Goal: Unclear: Browse casually

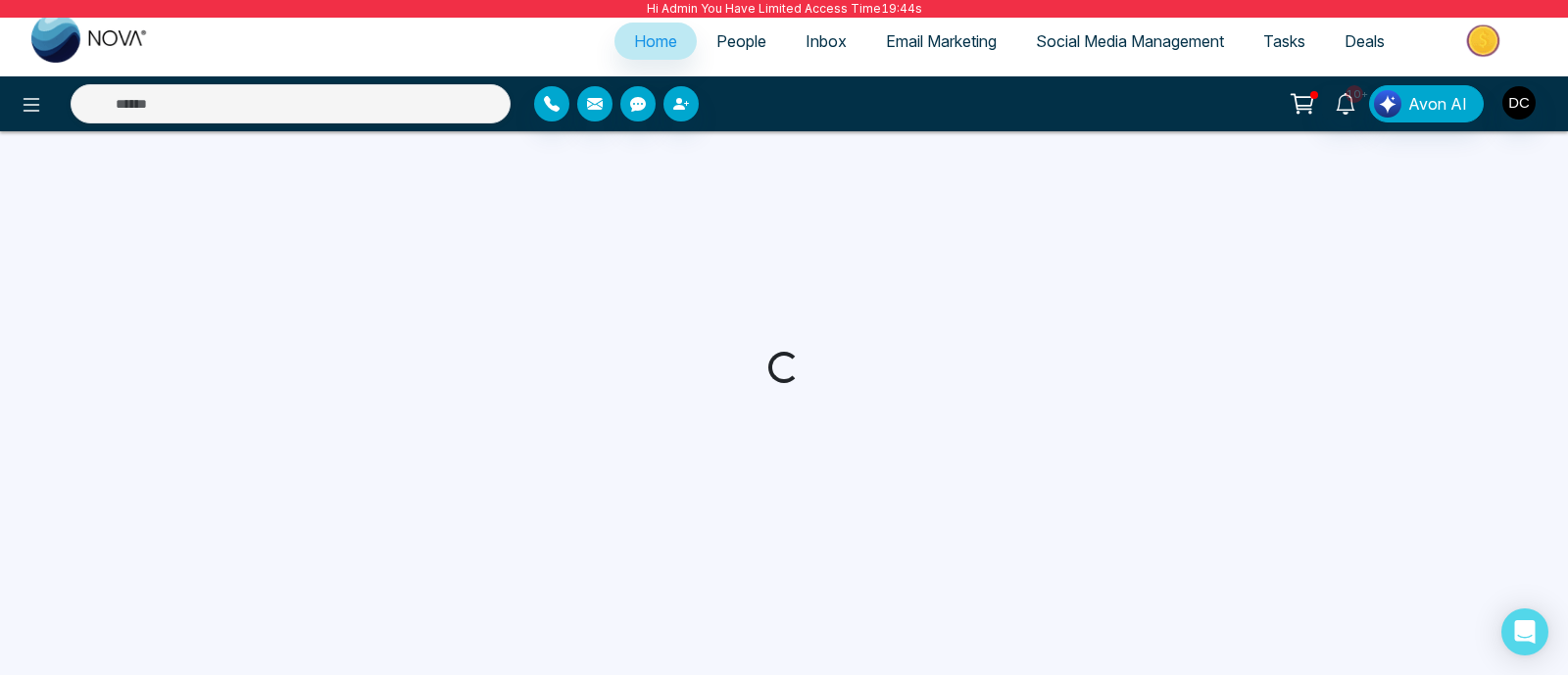
select select "*"
